Goal: Book appointment/travel/reservation

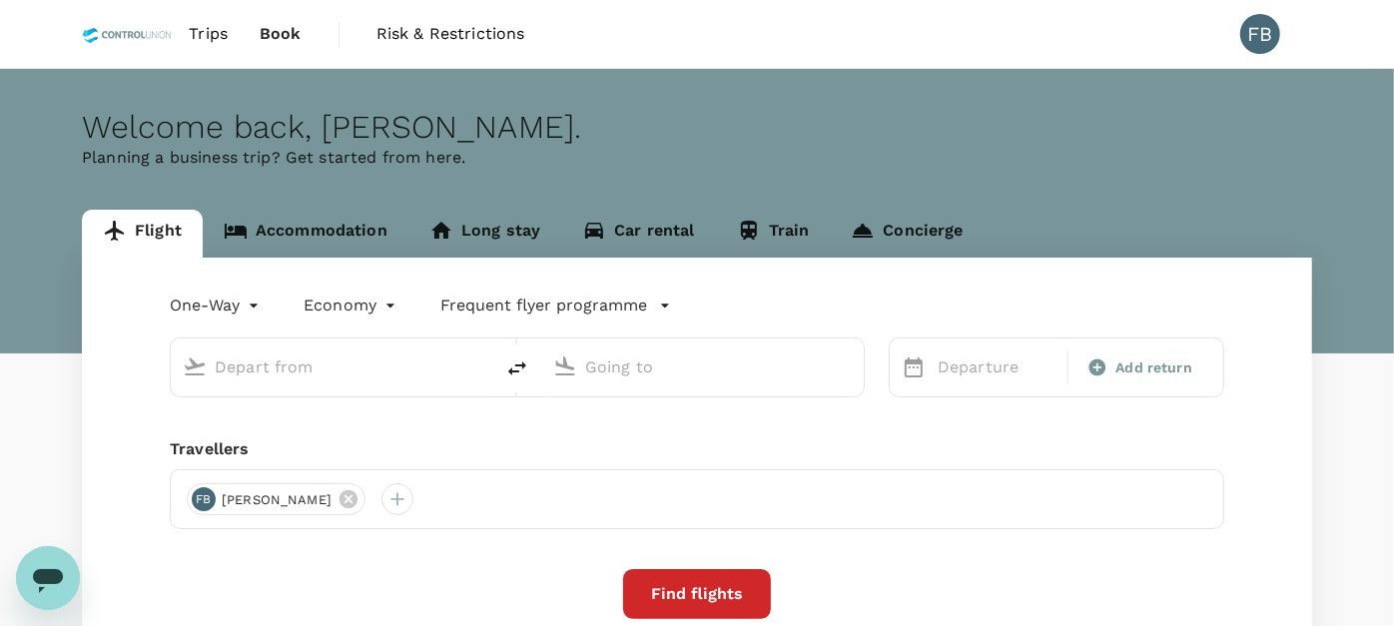
type input "roundtrip"
type input "[GEOGRAPHIC_DATA] ([GEOGRAPHIC_DATA])"
type input "Kotoka Intl (ACC)"
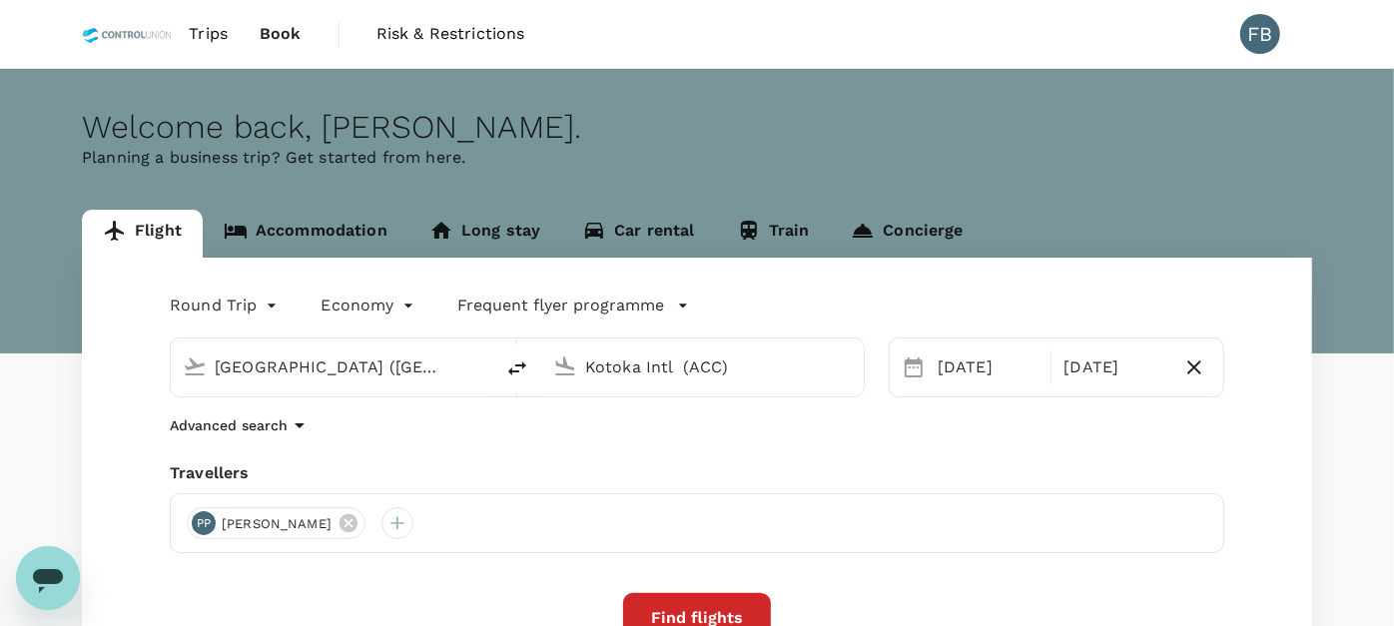
drag, startPoint x: 1026, startPoint y: 188, endPoint x: 1033, endPoint y: 168, distance: 21.2
click at [1026, 188] on div "Welcome back , [PERSON_NAME] . Planning a business trip? Get started from here." at bounding box center [697, 211] width 1394 height 285
click at [1161, 168] on p "Planning a business trip? Get started from here." at bounding box center [697, 158] width 1230 height 24
